Goal: Book appointment/travel/reservation

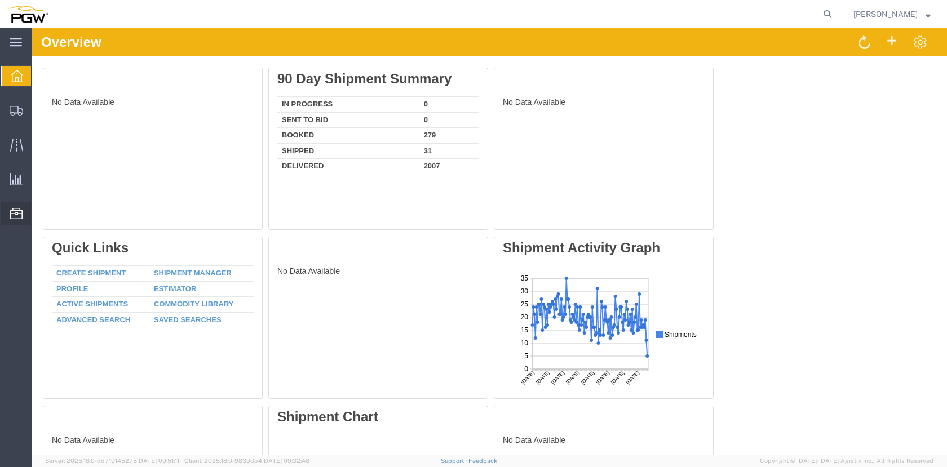
click at [0, 0] on span "Location Appointment" at bounding box center [0, 0] width 0 height 0
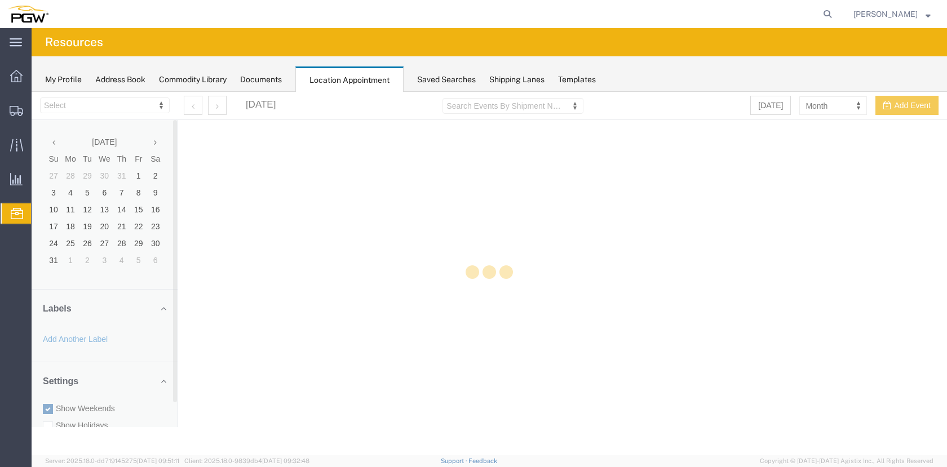
select select "28253"
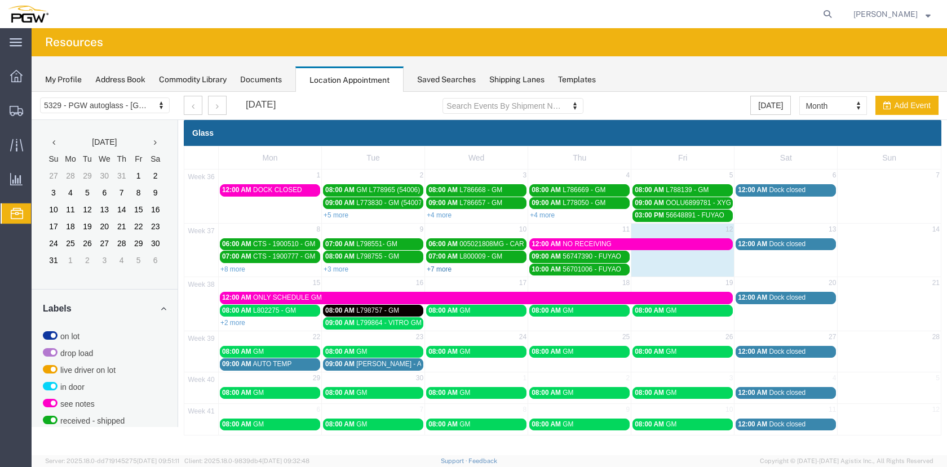
click at [446, 268] on link "+7 more" at bounding box center [439, 269] width 25 height 8
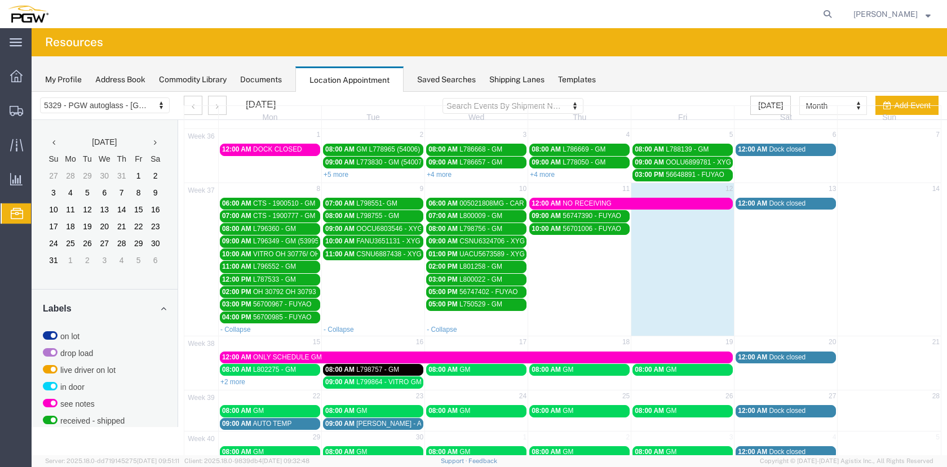
scroll to position [92, 0]
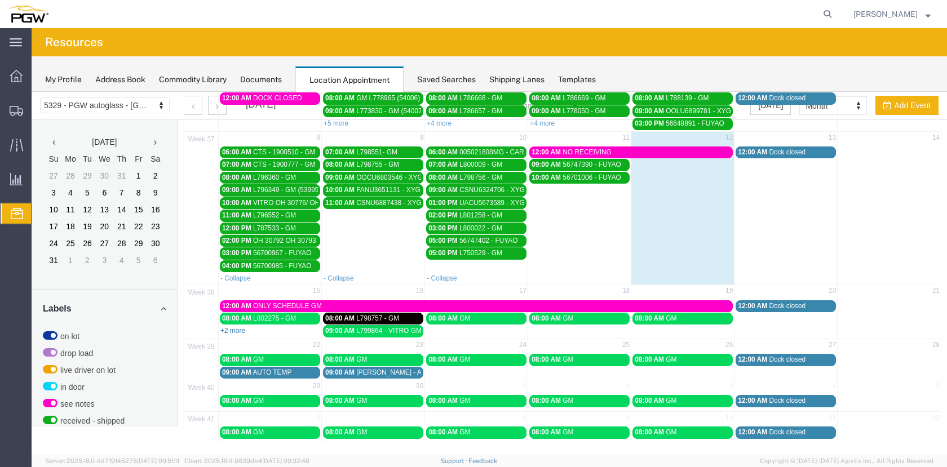
click at [240, 334] on link "+2 more" at bounding box center [232, 331] width 25 height 8
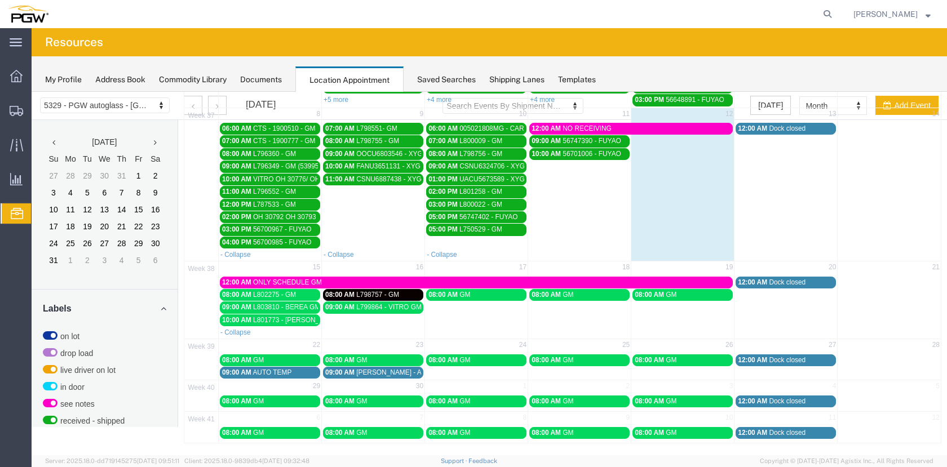
scroll to position [59, 0]
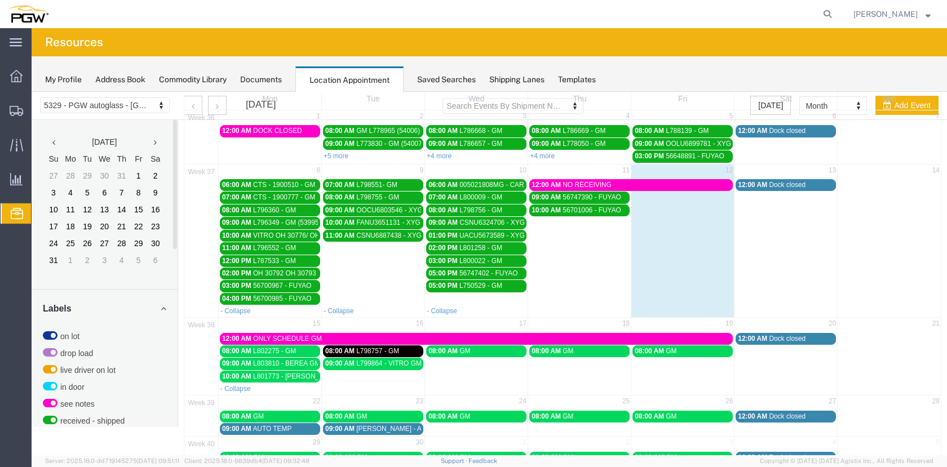
drag, startPoint x: 177, startPoint y: 244, endPoint x: 178, endPoint y: 298, distance: 53.6
click at [178, 296] on div "[DATE] Su Mo Tu We Th Fr Sa 27 28 29 30 31 1 2 3 4 5 6 7 8 9 10 11 12 13 14 15 …" at bounding box center [105, 273] width 147 height 307
